Goal: Use online tool/utility: Utilize a website feature to perform a specific function

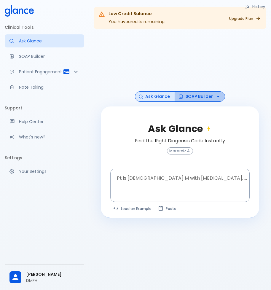
click at [204, 96] on button "SOAP Builder" at bounding box center [200, 96] width 50 height 10
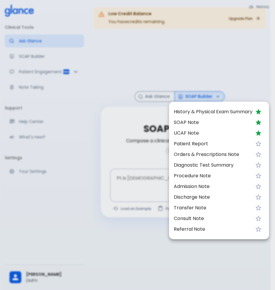
click at [199, 131] on span "UCAF Note" at bounding box center [213, 133] width 79 height 7
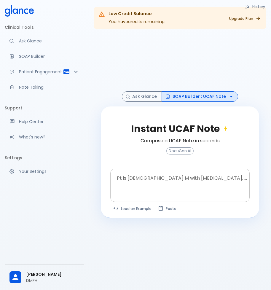
click at [166, 179] on textarea "Pt is [DEMOGRAPHIC_DATA] M with [MEDICAL_DATA], ..." at bounding box center [179, 180] width 131 height 19
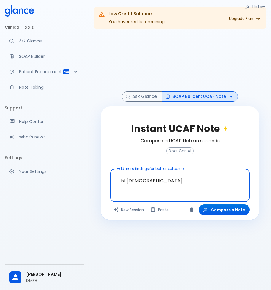
paste textarea "Painful hands, heel and thigh by standing up. With morning and start [MEDICAL_D…"
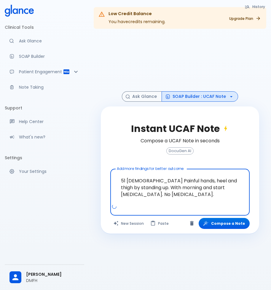
click at [213, 180] on textarea "51 [DEMOGRAPHIC_DATA] Painful hands, heel and thigh by standing up. With mornin…" at bounding box center [179, 187] width 131 height 32
click at [153, 200] on textarea "51 [DEMOGRAPHIC_DATA] Painful hands, heel and thighs by standing up. With morni…" at bounding box center [179, 187] width 131 height 32
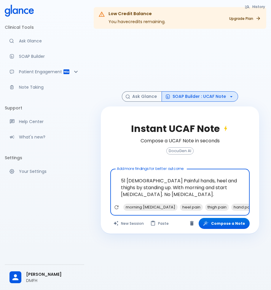
click at [0, 0] on span "starting" at bounding box center [0, 0] width 0 height 0
type textarea "51 [DEMOGRAPHIC_DATA] Painful hands, heel and thighs by standing up. With morni…"
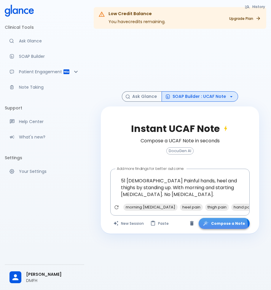
click at [225, 226] on button "Compose a Note" at bounding box center [224, 223] width 51 height 11
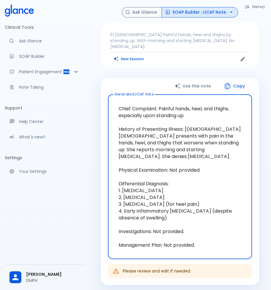
click at [153, 189] on textarea "Chief Complaint: Painful hands, heel, and thighs, especially upon standing up. …" at bounding box center [180, 176] width 136 height 155
click at [144, 213] on textarea "Chief Complaint: Painful hands, heel, and thighs, especially upon standing up. …" at bounding box center [180, 176] width 136 height 155
drag, startPoint x: 143, startPoint y: 210, endPoint x: 117, endPoint y: 100, distance: 112.8
click at [117, 100] on textarea "Chief Complaint: Painful hands, heel, and thighs, especially upon standing up. …" at bounding box center [180, 176] width 136 height 155
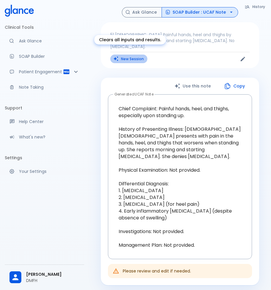
click at [126, 55] on button "New Session" at bounding box center [128, 59] width 37 height 9
